Goal: Task Accomplishment & Management: Complete application form

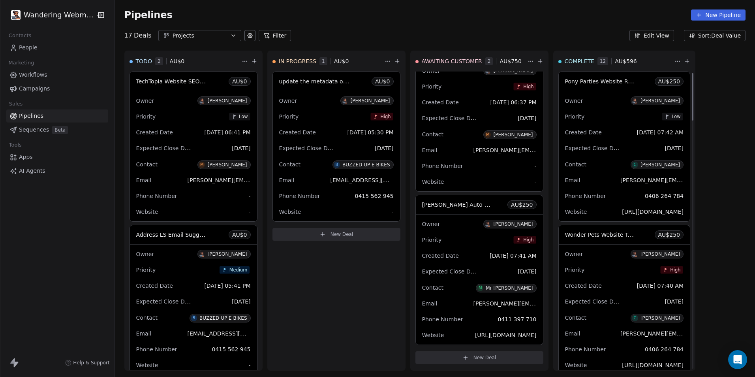
click at [343, 236] on span "New Deal" at bounding box center [341, 234] width 23 height 6
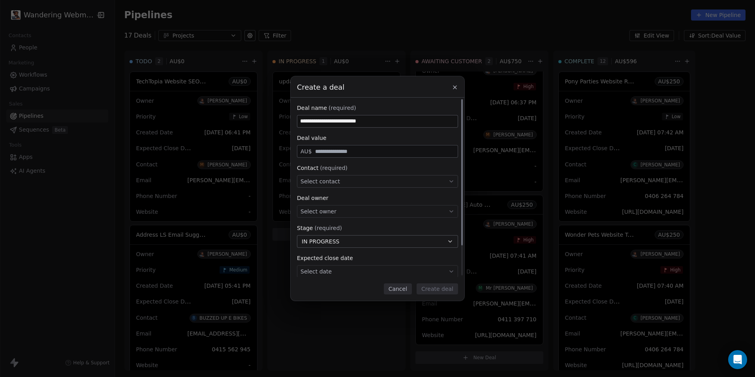
type input "**********"
click at [328, 152] on input "text" at bounding box center [384, 151] width 143 height 6
drag, startPoint x: 328, startPoint y: 152, endPoint x: 300, endPoint y: 150, distance: 27.7
click at [300, 150] on div "AU$ ***" at bounding box center [377, 151] width 161 height 13
type input "***"
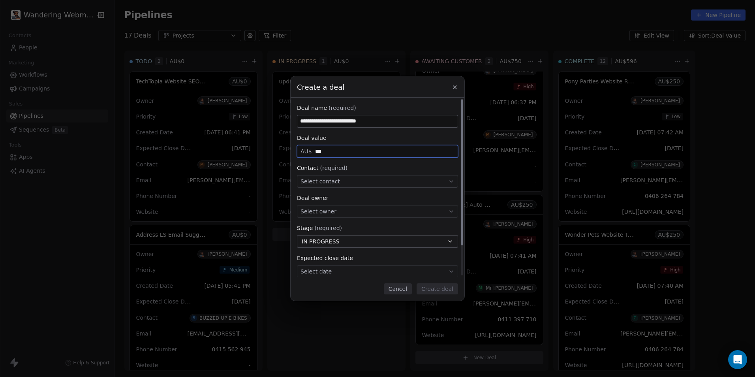
click at [331, 183] on span "Select contact" at bounding box center [319, 181] width 39 height 8
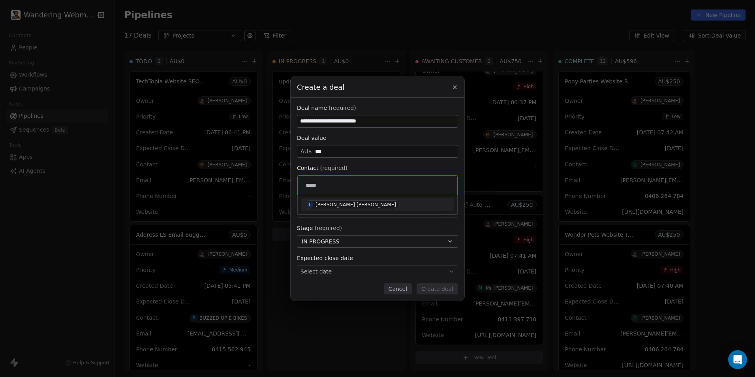
type input "*****"
click at [325, 203] on div "[PERSON_NAME] [PERSON_NAME]" at bounding box center [355, 205] width 81 height 6
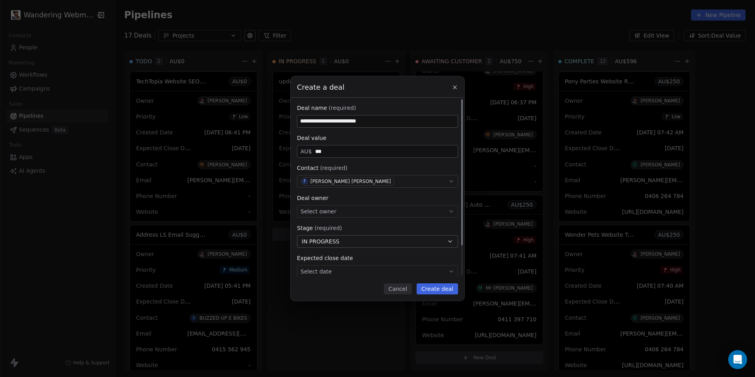
click at [329, 210] on span "Select owner" at bounding box center [318, 211] width 36 height 8
click at [328, 232] on span "[PERSON_NAME]" at bounding box center [334, 235] width 53 height 9
click at [326, 239] on span "IN PROGRESS" at bounding box center [321, 241] width 38 height 8
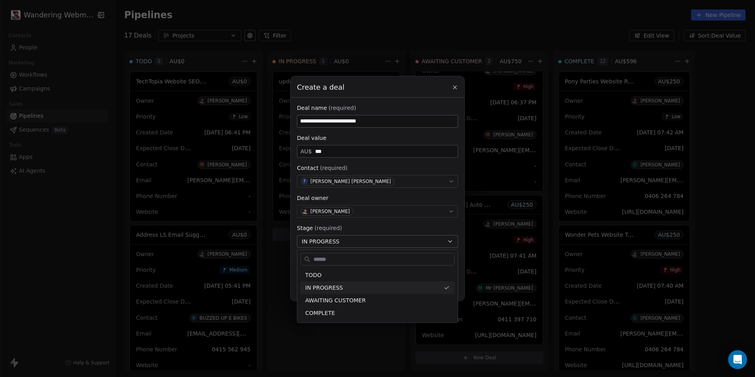
click at [326, 239] on div "**********" at bounding box center [377, 188] width 755 height 224
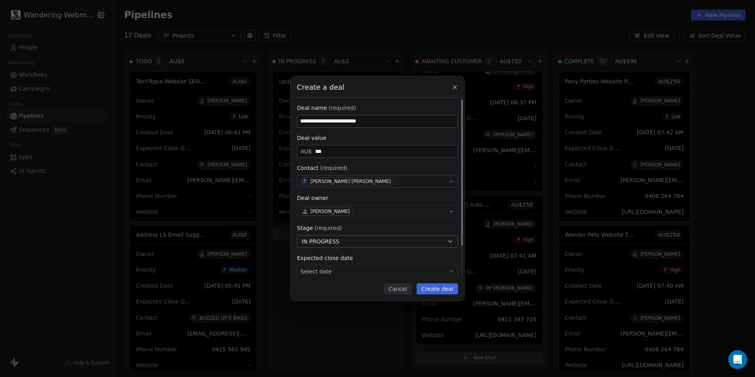
click at [322, 270] on body "Wandering Webmaster Contacts People Marketing Workflows Campaigns Sales Pipelin…" at bounding box center [377, 188] width 755 height 377
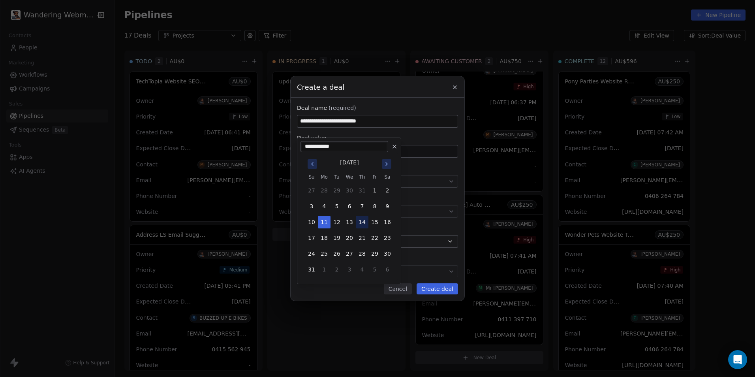
click at [358, 223] on button "14" at bounding box center [362, 222] width 13 height 13
type input "**********"
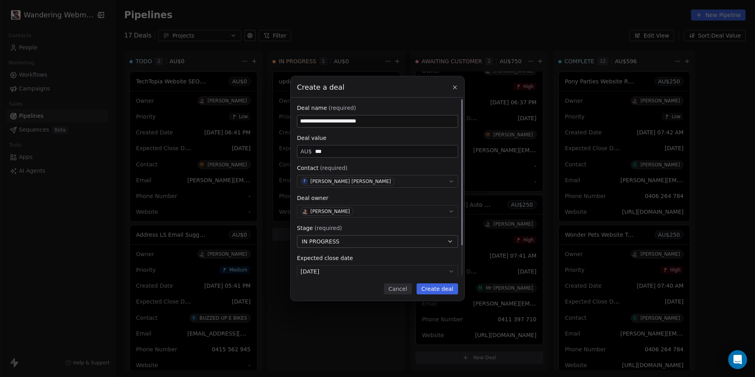
click at [337, 122] on input "**********" at bounding box center [377, 121] width 160 height 12
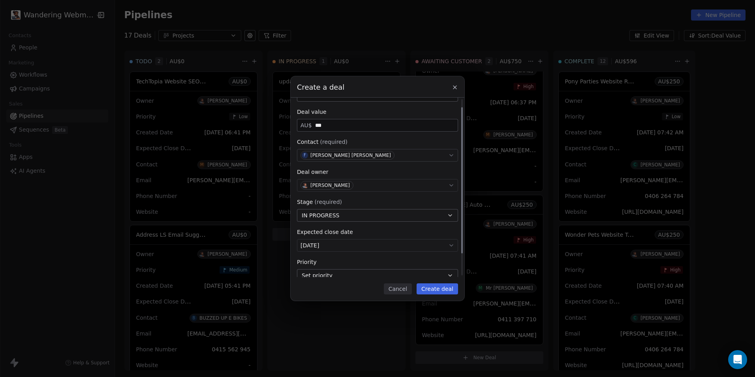
scroll to position [37, 0]
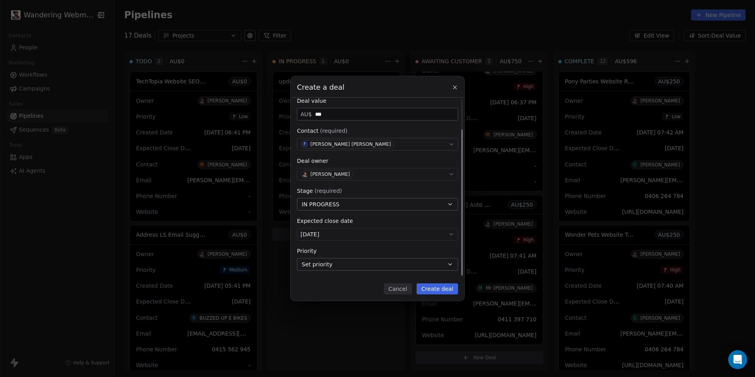
type input "**********"
click at [358, 263] on button "Set priority" at bounding box center [377, 264] width 161 height 13
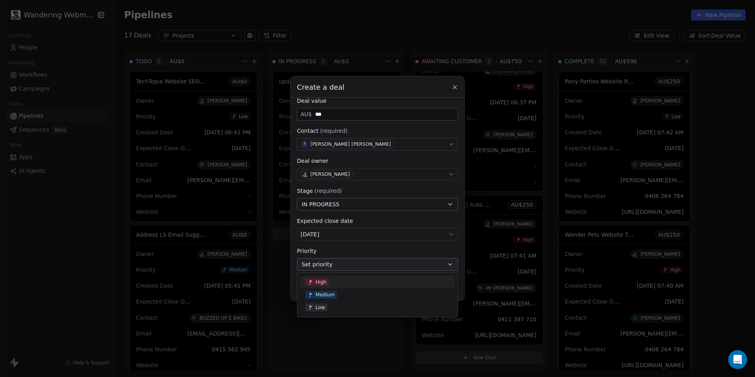
click at [343, 280] on div "High" at bounding box center [377, 282] width 144 height 8
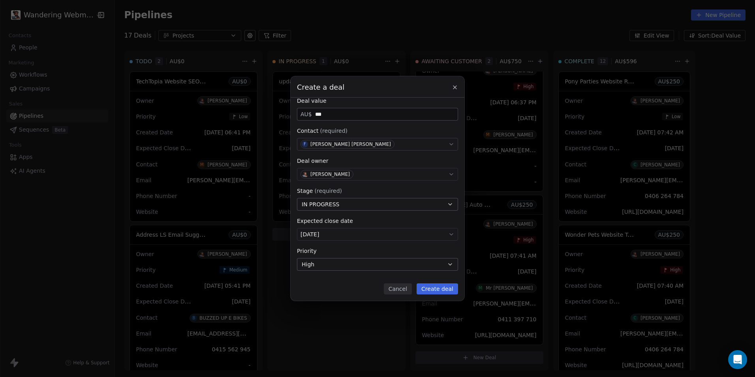
click at [428, 289] on button "Create deal" at bounding box center [436, 288] width 41 height 11
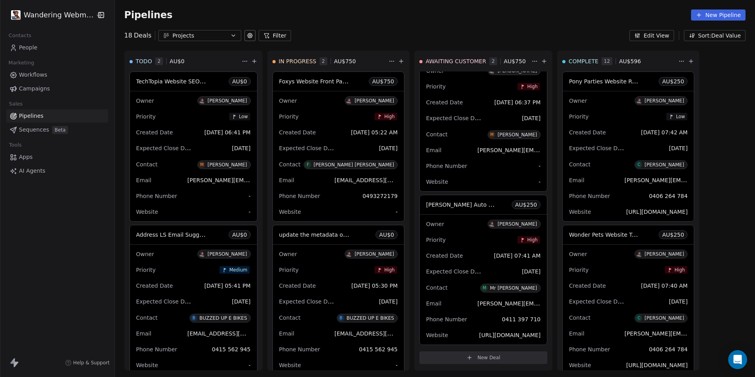
click at [308, 104] on div "Owner [PERSON_NAME]" at bounding box center [338, 100] width 118 height 13
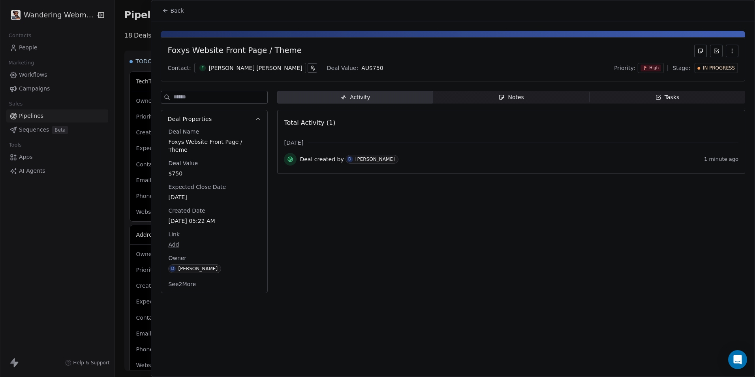
click at [209, 71] on div "[PERSON_NAME] [PERSON_NAME]" at bounding box center [256, 68] width 94 height 8
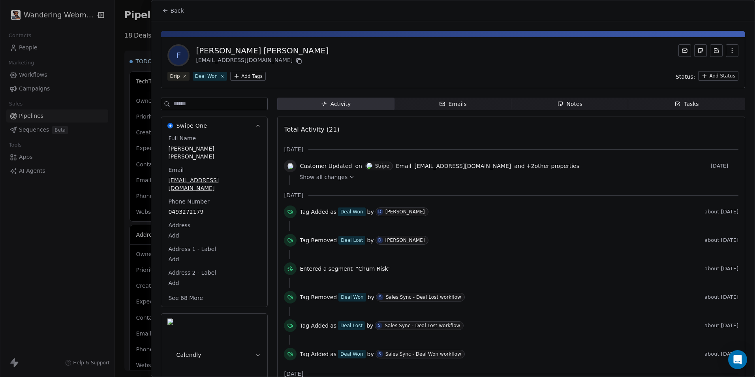
click at [458, 107] on div "Emails" at bounding box center [453, 104] width 28 height 8
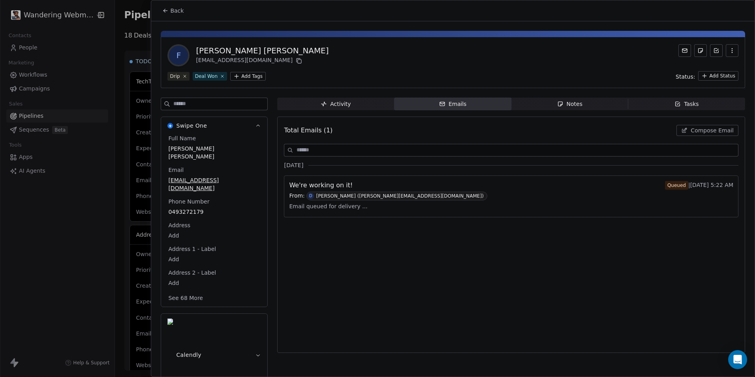
click at [434, 189] on div "We're working on it! Queued | [DATE] 5:22 AM" at bounding box center [511, 184] width 444 height 9
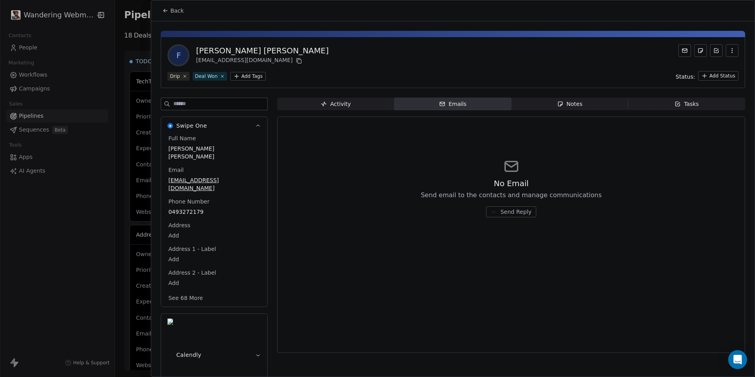
click at [336, 107] on div "Activity" at bounding box center [336, 104] width 30 height 8
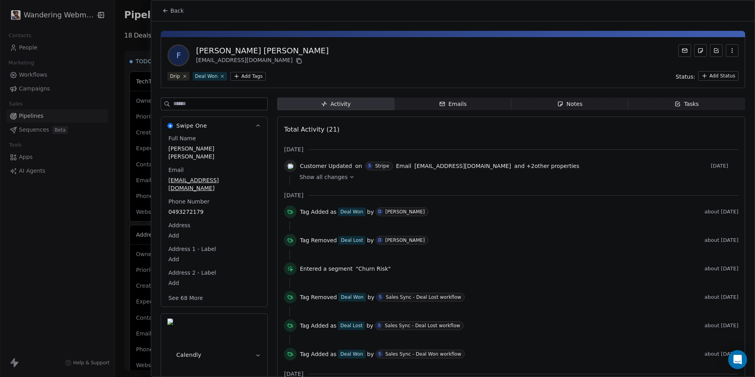
click at [33, 50] on div at bounding box center [377, 188] width 755 height 377
click at [80, 53] on div at bounding box center [377, 188] width 755 height 377
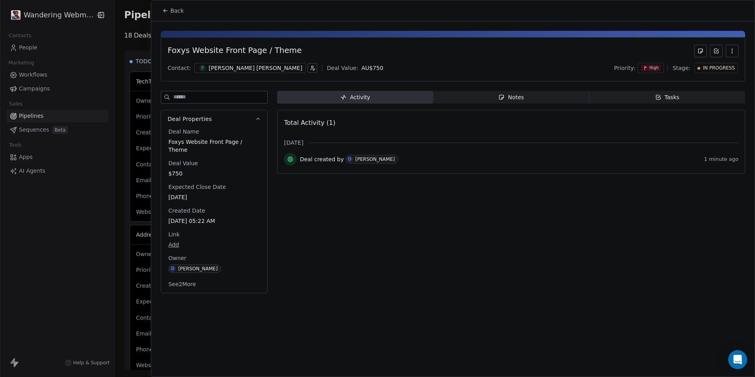
click at [177, 13] on span "Back" at bounding box center [176, 11] width 13 height 8
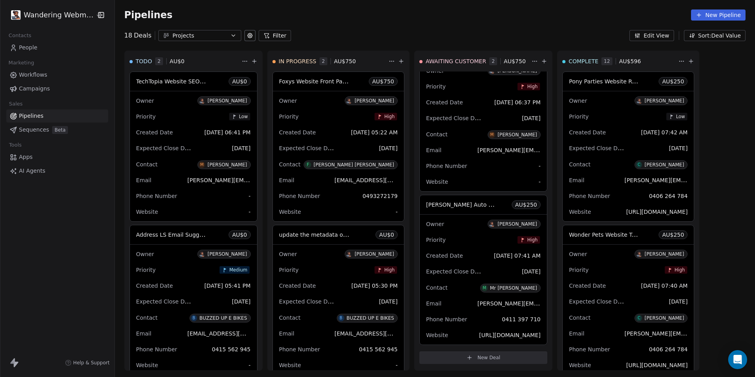
click at [30, 49] on span "People" at bounding box center [28, 47] width 19 height 8
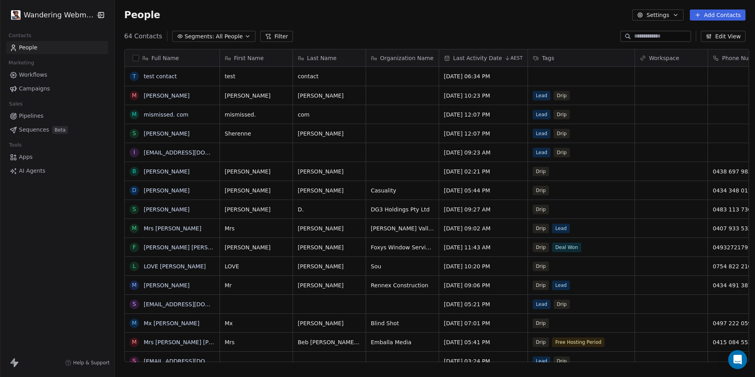
scroll to position [325, 638]
click at [164, 246] on link "[PERSON_NAME] [PERSON_NAME]" at bounding box center [191, 247] width 94 height 6
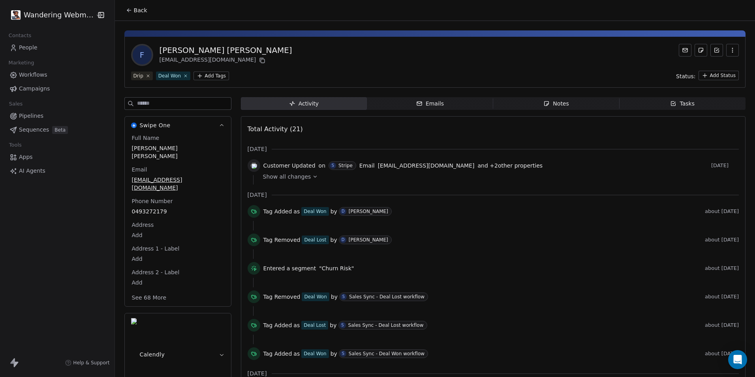
click at [408, 101] on span "Emails Emails" at bounding box center [430, 103] width 126 height 13
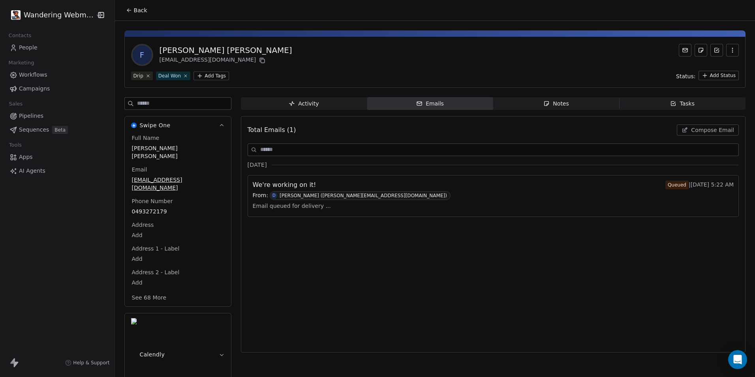
click at [406, 182] on div "We're working on it! Queued | [DATE] 5:22 AM" at bounding box center [493, 184] width 481 height 9
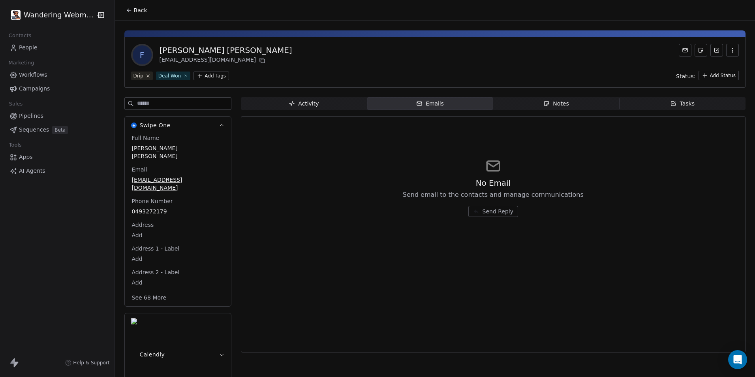
click at [36, 51] on span "People" at bounding box center [28, 47] width 19 height 8
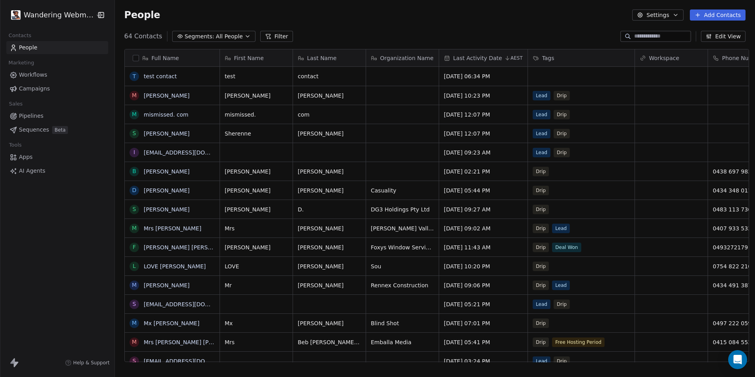
scroll to position [325, 638]
click at [157, 247] on link "[PERSON_NAME] [PERSON_NAME]" at bounding box center [191, 247] width 94 height 6
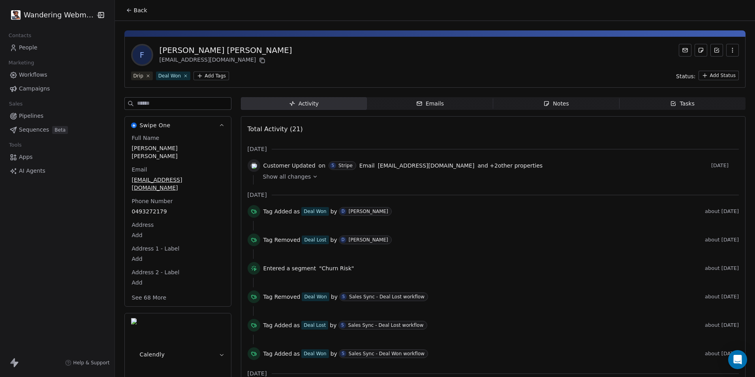
click at [403, 105] on span "Emails Emails" at bounding box center [430, 103] width 126 height 13
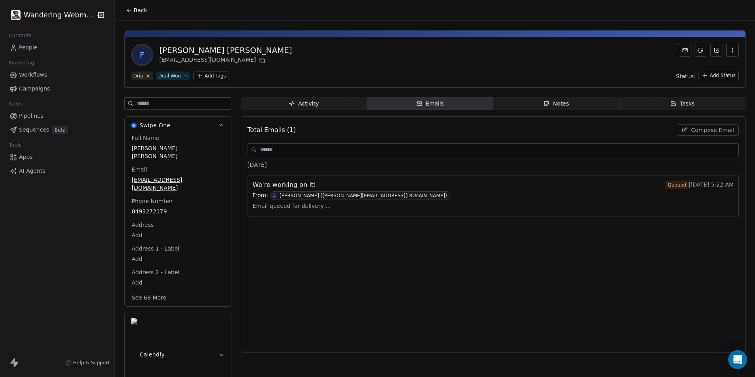
click at [39, 74] on span "Workflows" at bounding box center [33, 75] width 28 height 8
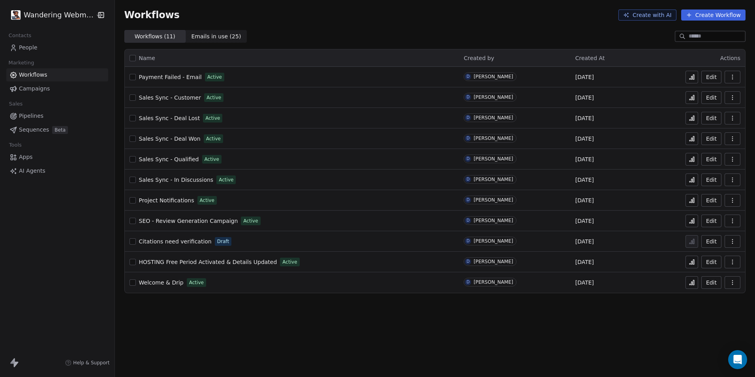
click at [33, 113] on span "Pipelines" at bounding box center [31, 116] width 24 height 8
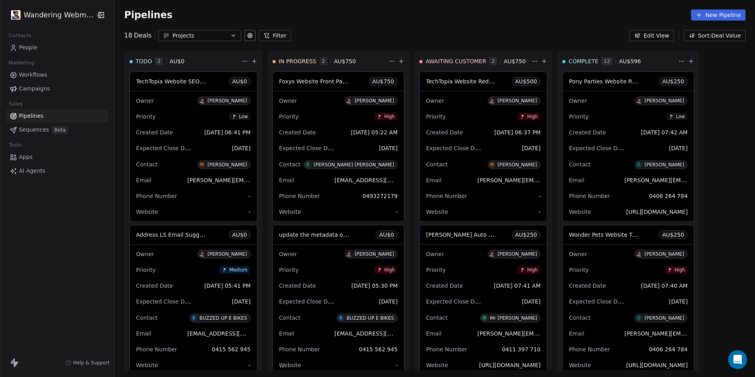
click at [320, 109] on div "Owner [PERSON_NAME] Priority High Created Date [DATE] 05:22 AM Expected Close D…" at bounding box center [338, 156] width 131 height 130
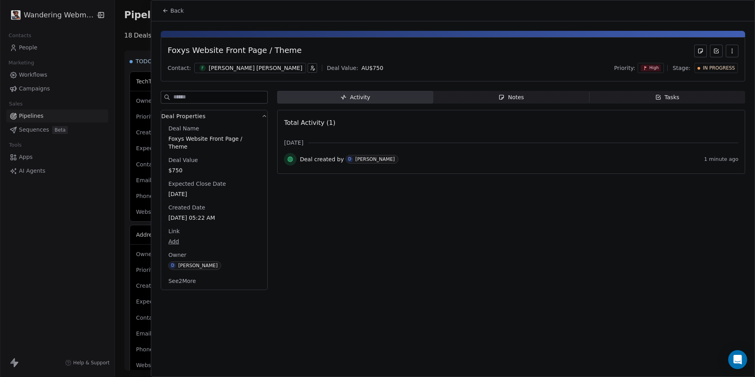
click at [514, 92] on span "Notes Notes" at bounding box center [511, 97] width 156 height 13
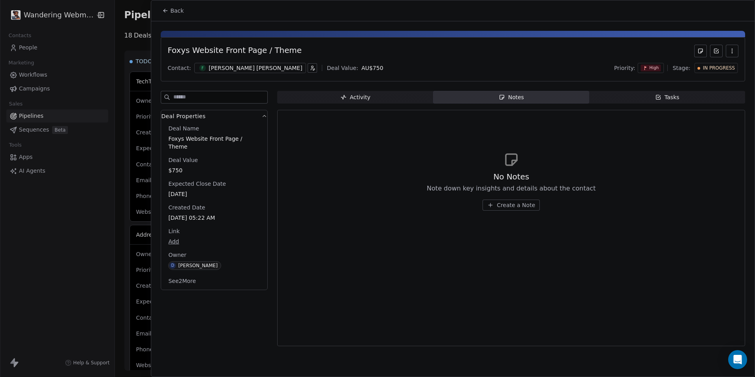
click at [634, 99] on span "Tasks Tasks" at bounding box center [667, 97] width 156 height 13
click at [550, 99] on span "Notes Notes" at bounding box center [511, 97] width 156 height 13
